Goal: Task Accomplishment & Management: Manage account settings

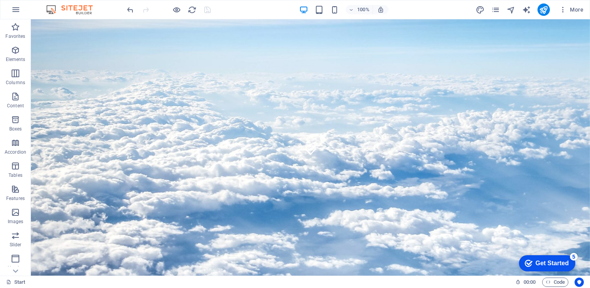
scroll to position [114, 0]
click at [545, 10] on icon "publish" at bounding box center [543, 9] width 9 height 9
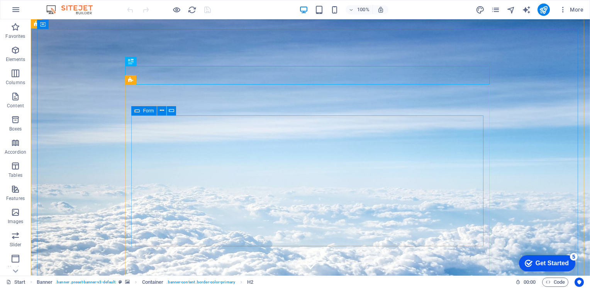
click div "Servicios 1. Consulta Psicológica 2. Libros 3. Conferencia Modalidad Presencial…"
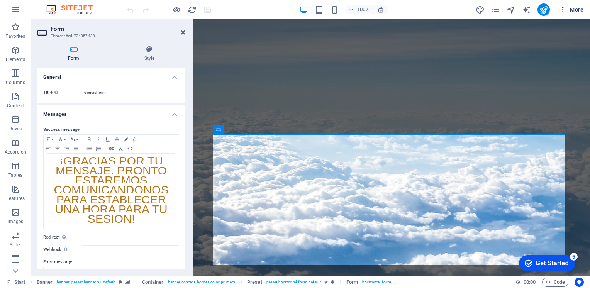
click at [573, 10] on span "More" at bounding box center [571, 10] width 24 height 8
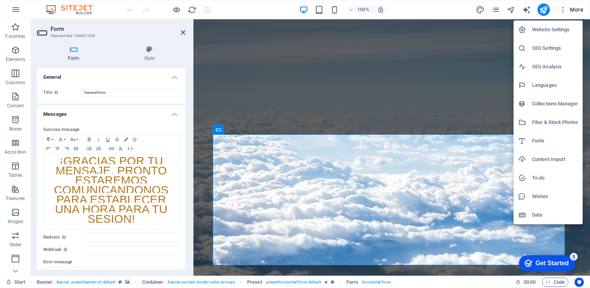
click at [558, 29] on h6 "Website Settings" at bounding box center [555, 29] width 46 height 9
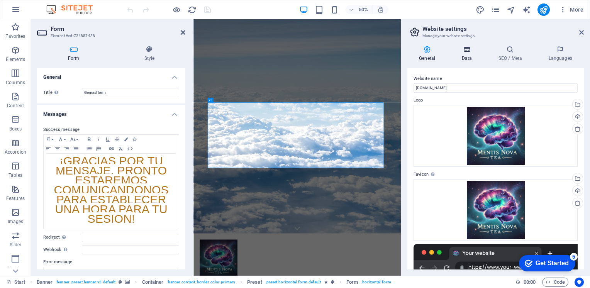
click at [470, 48] on icon at bounding box center [467, 50] width 34 height 8
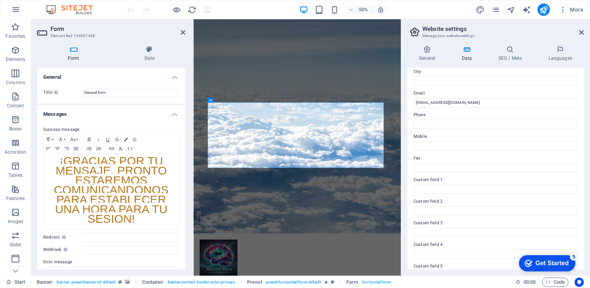
scroll to position [131, 0]
click at [485, 105] on input "[EMAIL_ADDRESS][DOMAIN_NAME]" at bounding box center [496, 102] width 164 height 9
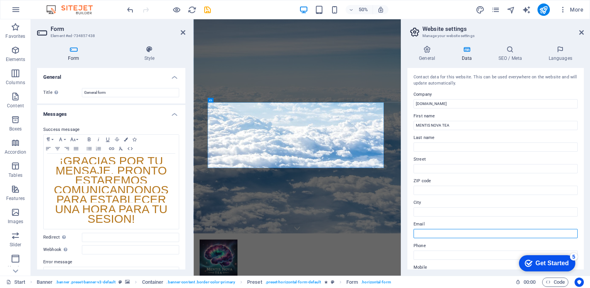
scroll to position [0, 0]
click at [581, 31] on icon at bounding box center [582, 32] width 5 height 6
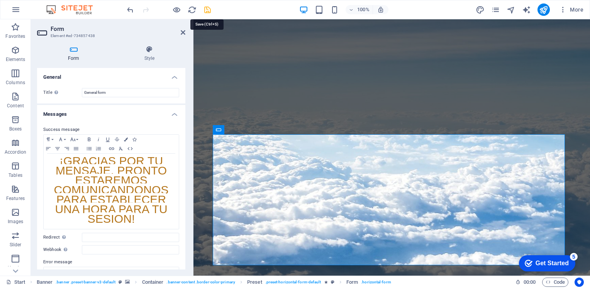
click at [210, 12] on icon "save" at bounding box center [207, 9] width 9 height 9
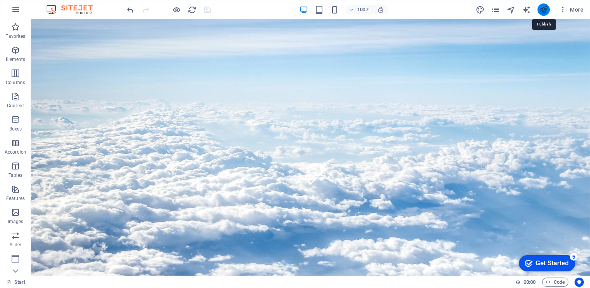
click at [541, 9] on icon "publish" at bounding box center [543, 9] width 9 height 9
